Goal: Information Seeking & Learning: Learn about a topic

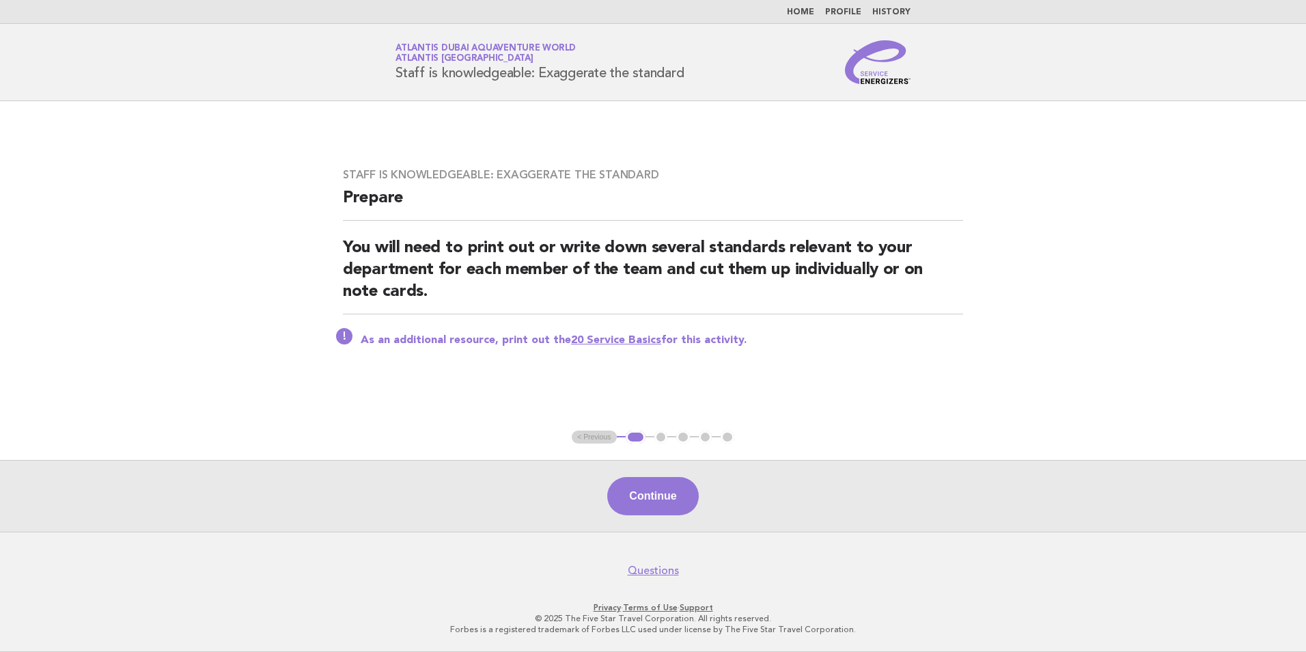
click at [804, 5] on nav "Home Profile History" at bounding box center [653, 12] width 1306 height 24
click at [799, 10] on link "Home" at bounding box center [800, 12] width 27 height 8
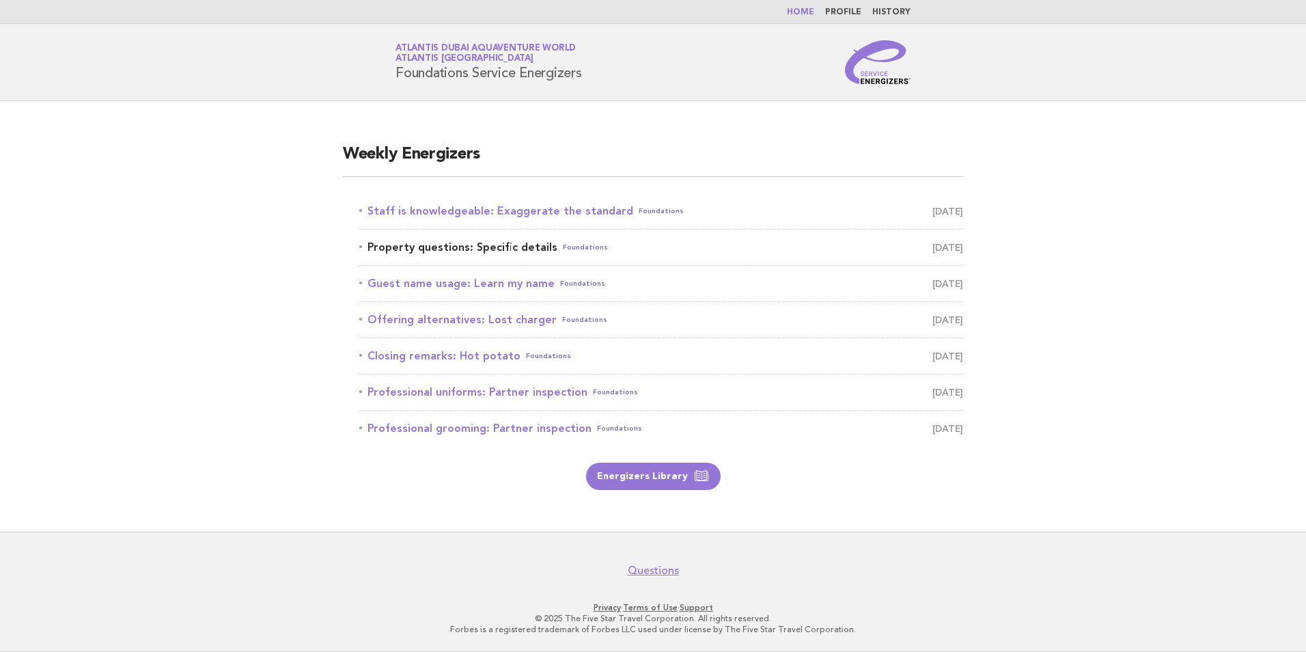
click at [939, 243] on span "September 27" at bounding box center [948, 247] width 31 height 19
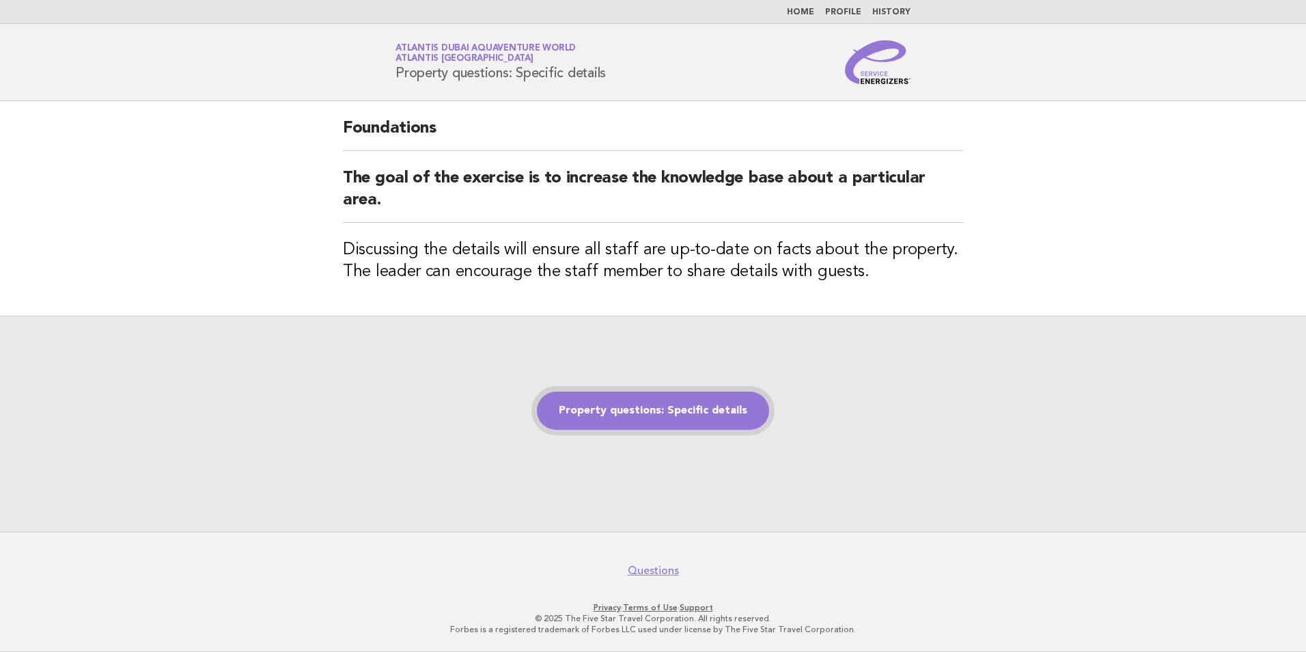
click at [675, 422] on link "Property questions: Specific details" at bounding box center [653, 411] width 232 height 38
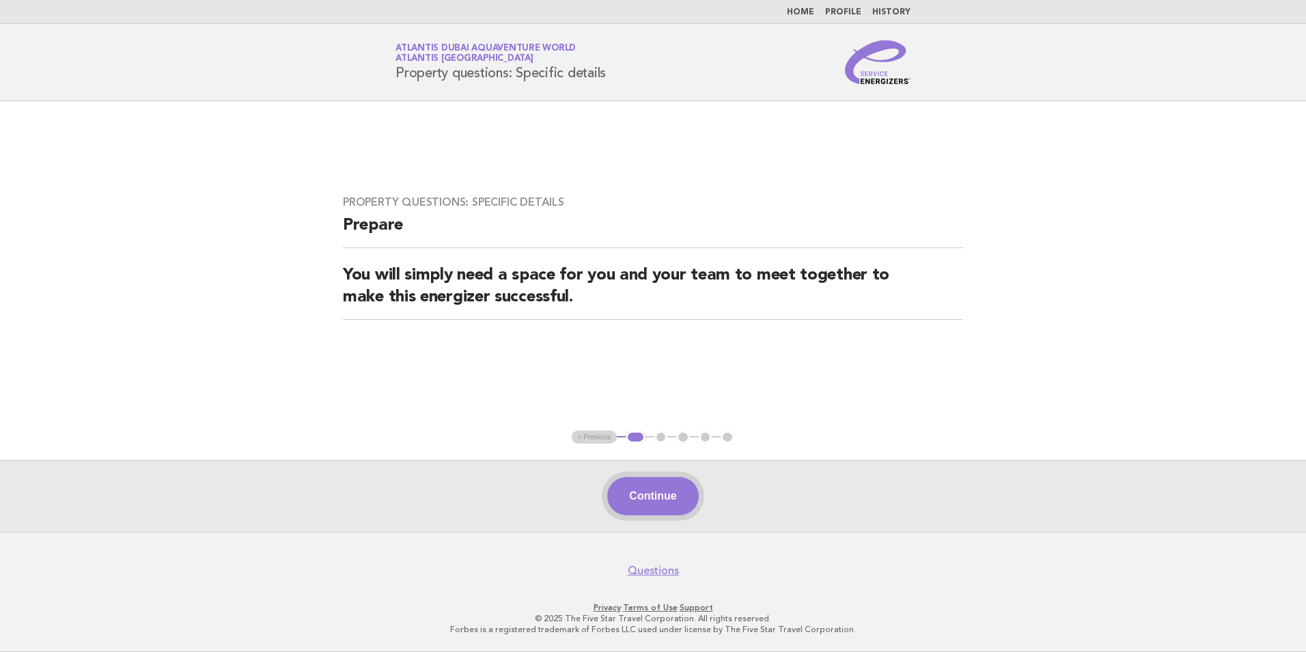
click at [657, 495] on button "Continue" at bounding box center [652, 496] width 91 height 38
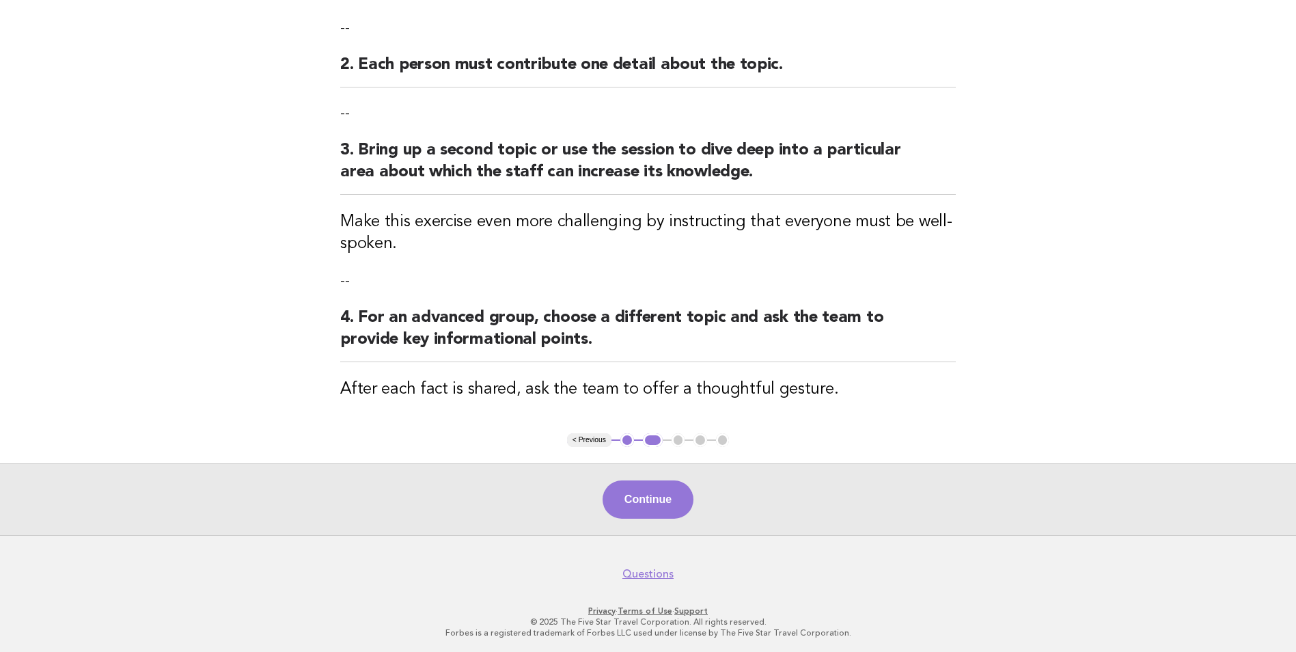
scroll to position [325, 0]
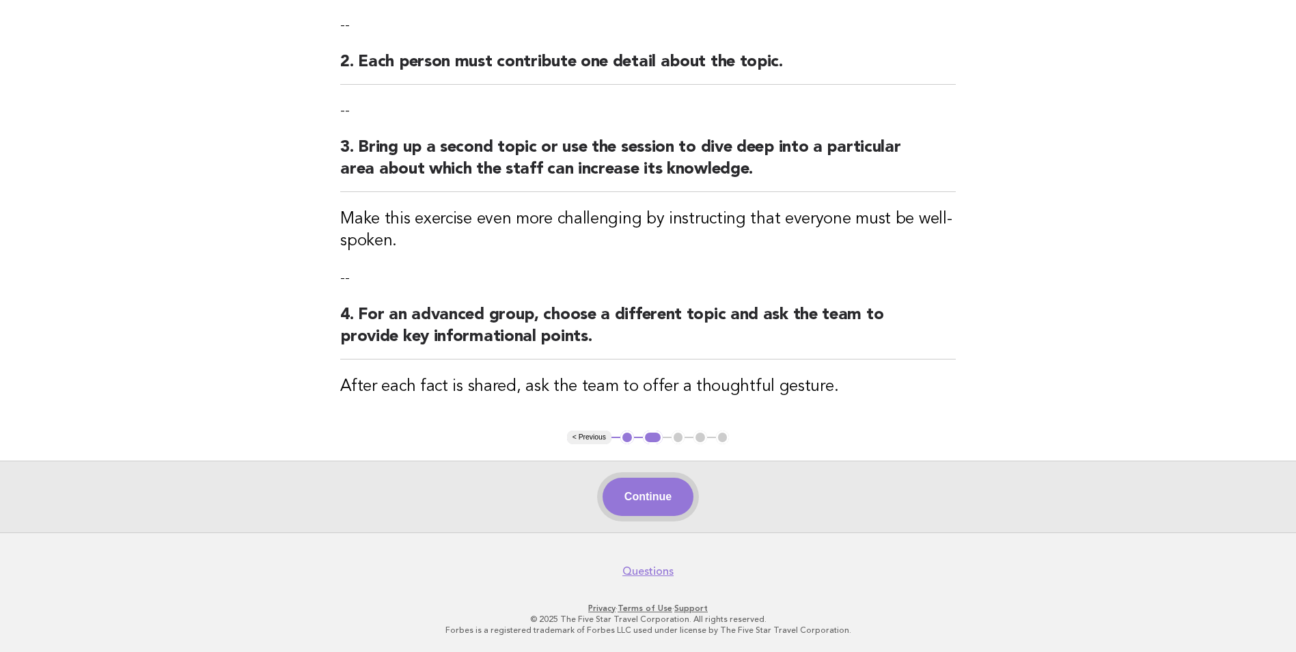
click at [666, 497] on button "Continue" at bounding box center [648, 497] width 91 height 38
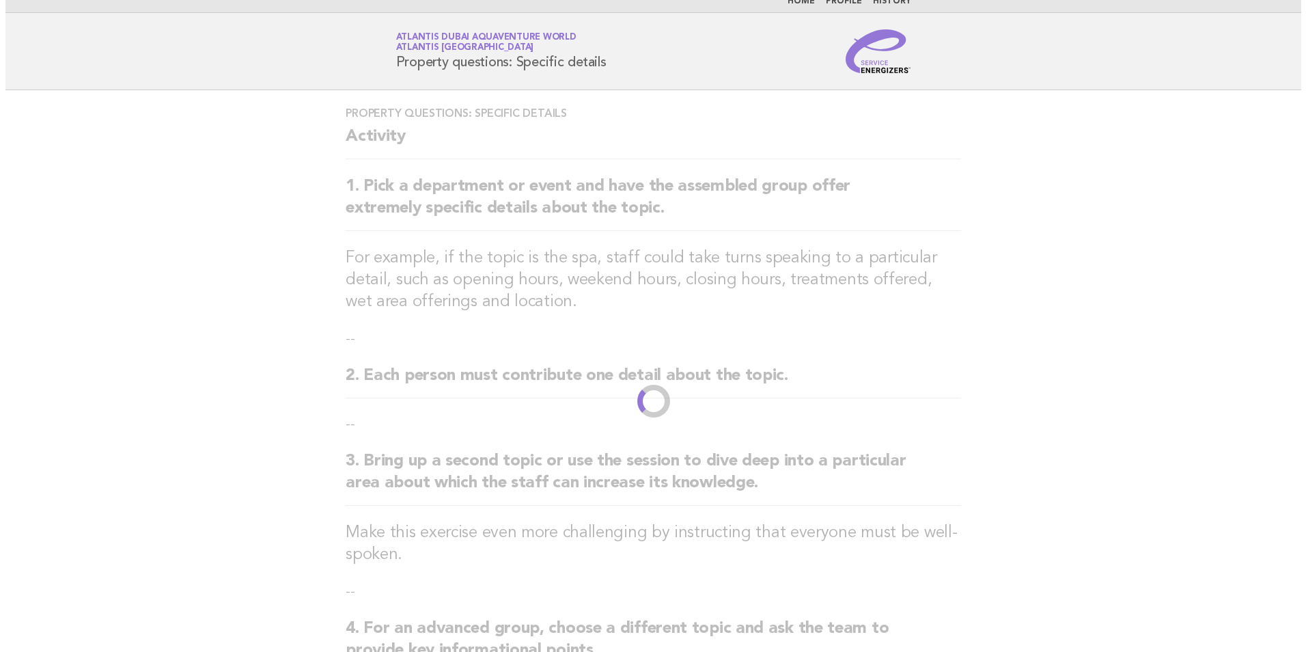
scroll to position [0, 0]
